Goal: Navigation & Orientation: Find specific page/section

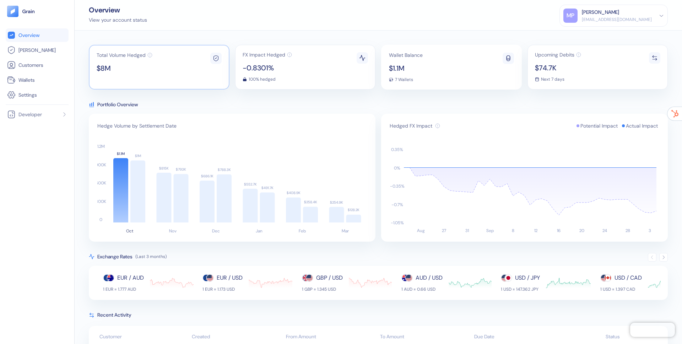
click at [216, 58] on icon at bounding box center [215, 58] width 1 height 1
